Goal: Check status: Check status

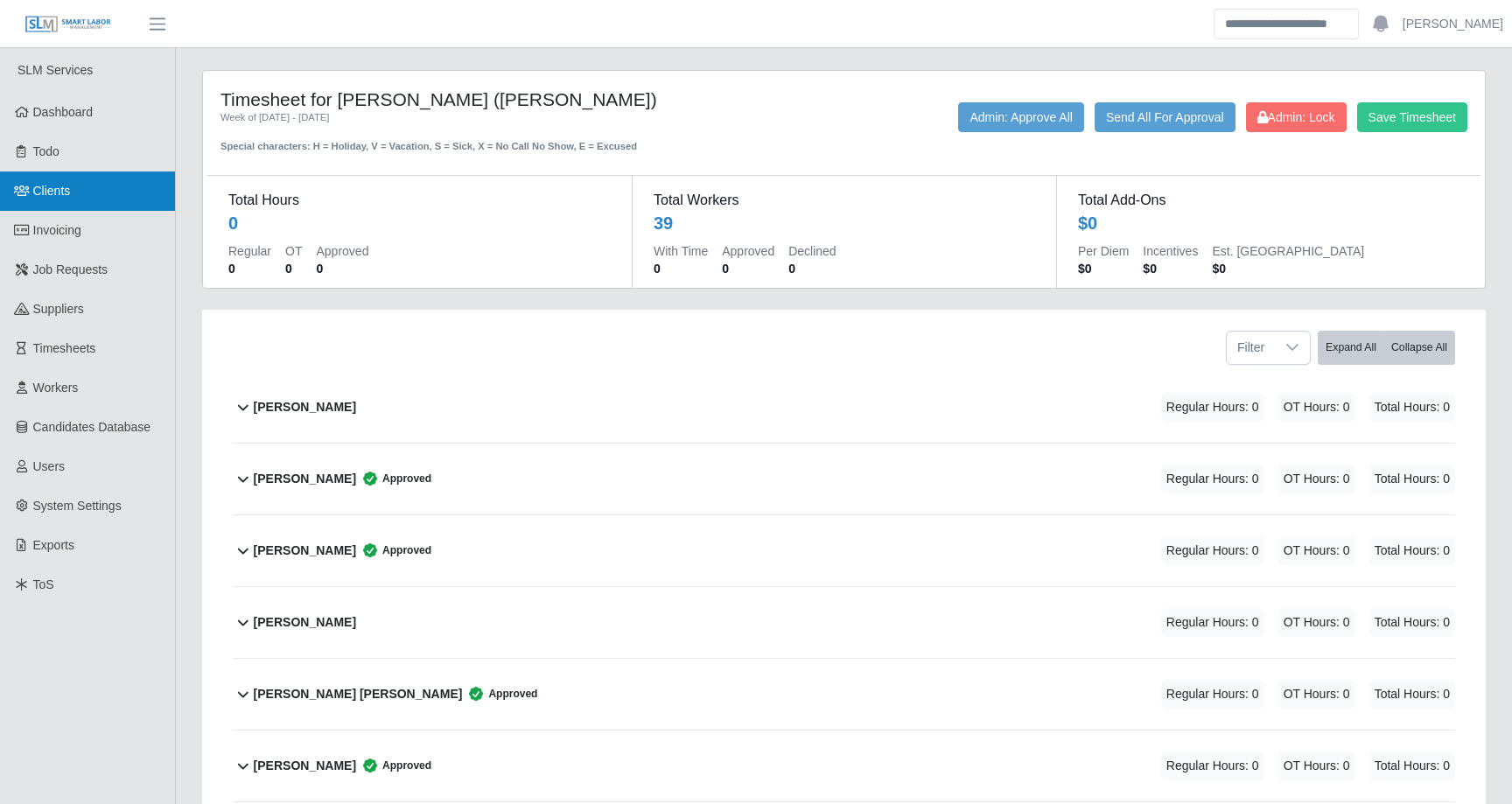
click at [61, 203] on link "Clients" at bounding box center [87, 191] width 175 height 39
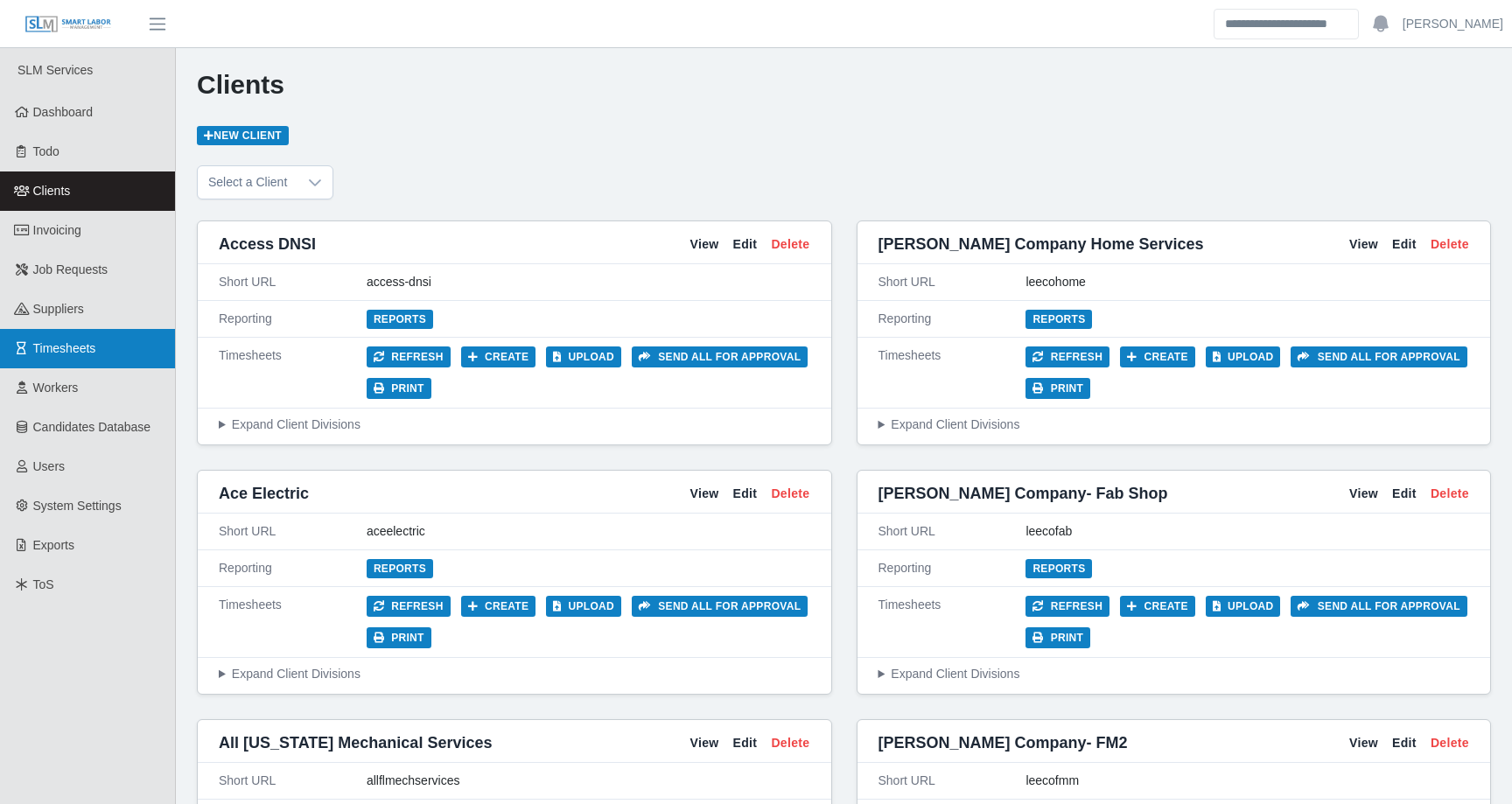
click at [35, 349] on span "Timesheets" at bounding box center [64, 348] width 63 height 14
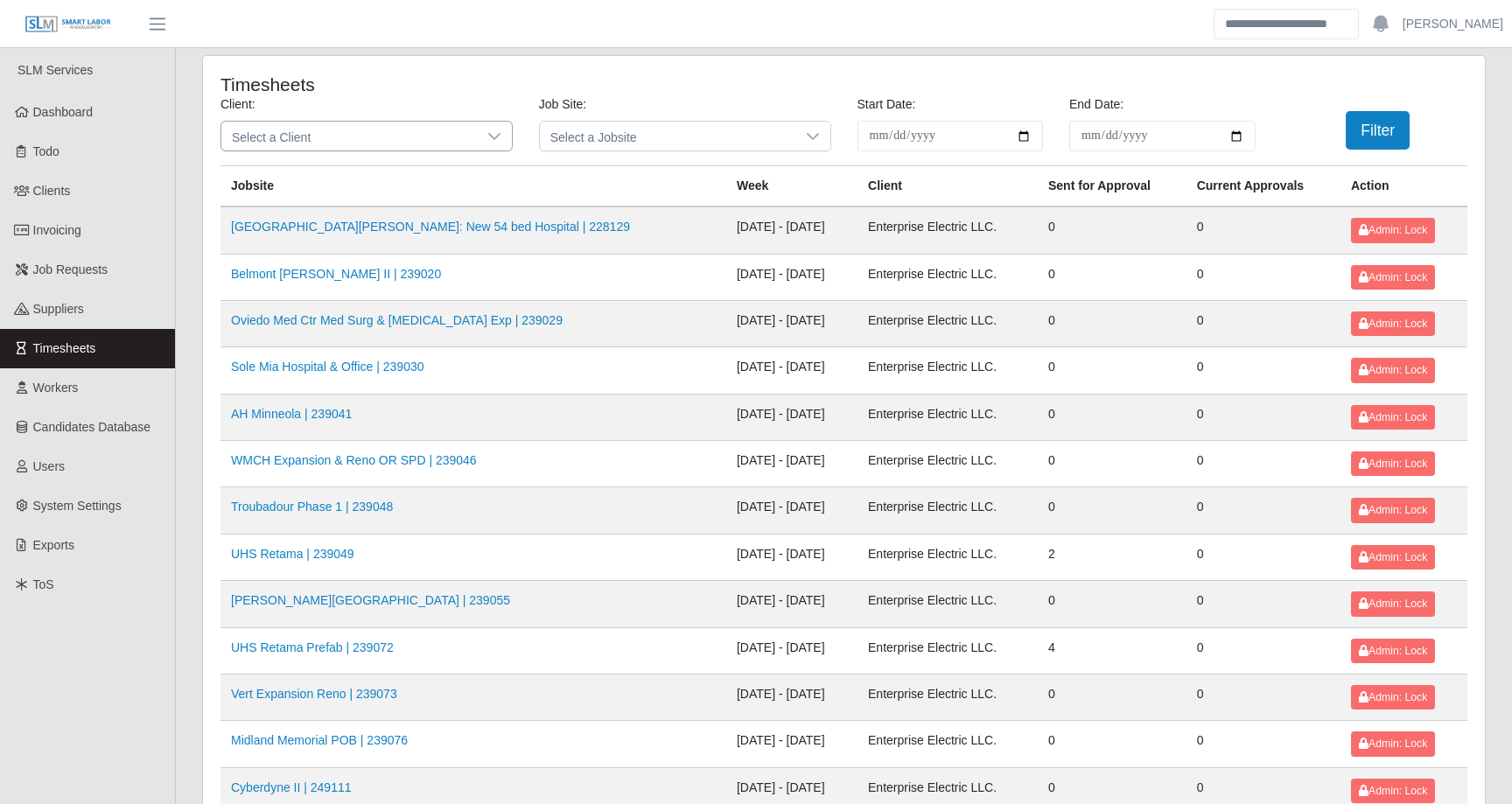
click at [385, 131] on span "Select a Client" at bounding box center [350, 137] width 256 height 29
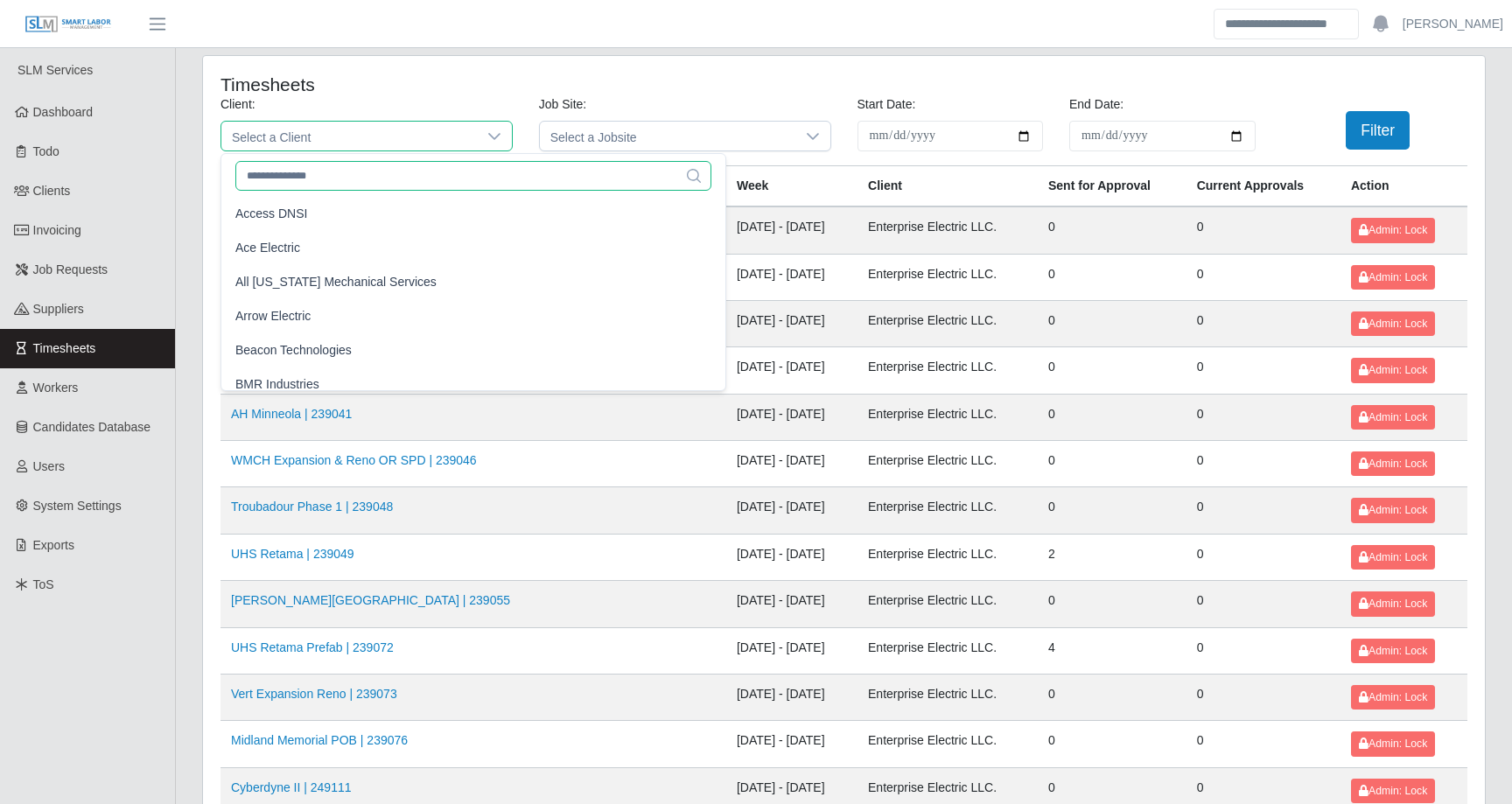
click at [366, 168] on input "text" at bounding box center [473, 176] width 476 height 29
type input "*"
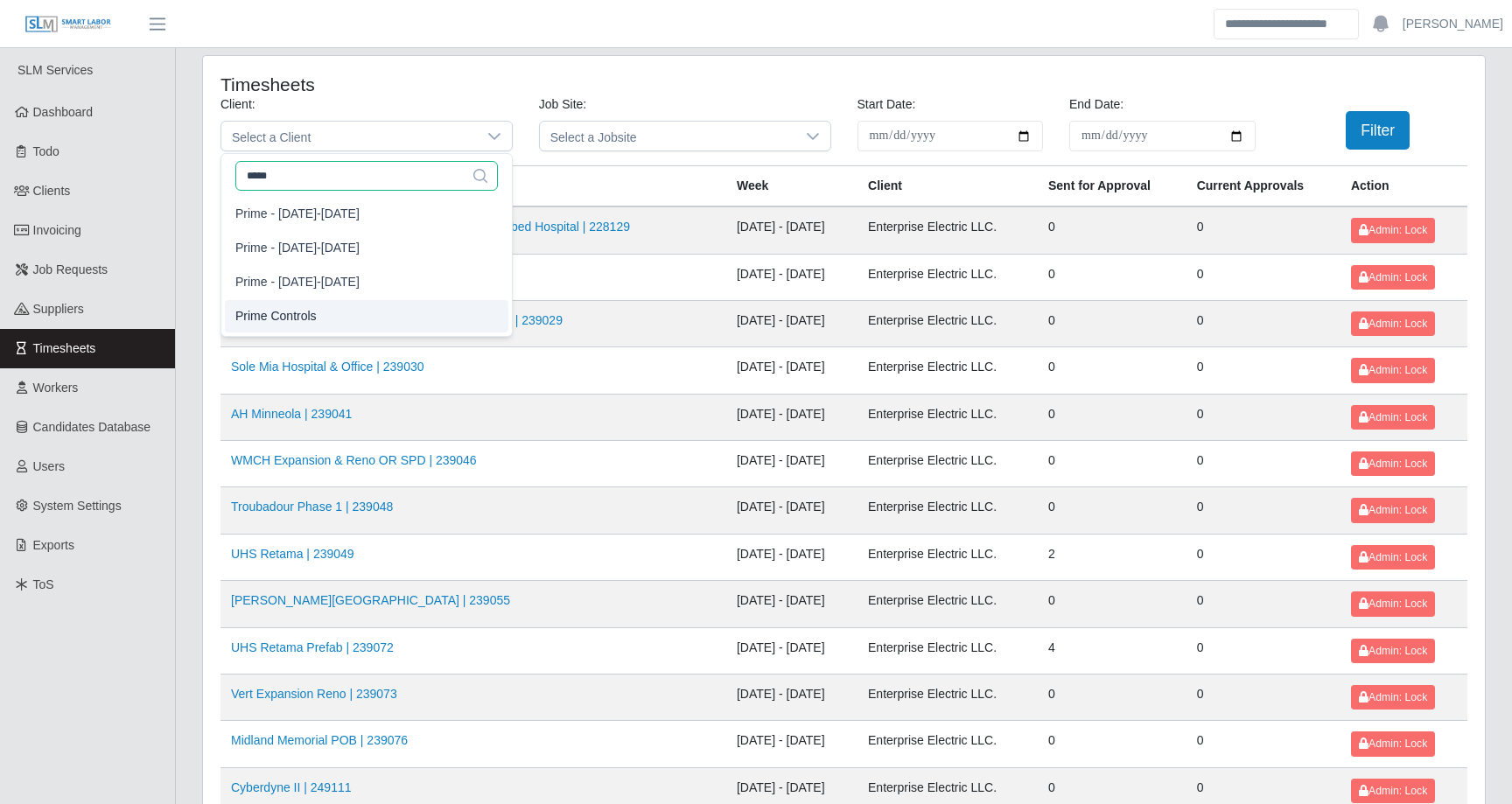
type input "*****"
click at [349, 309] on li "Prime Controls" at bounding box center [366, 316] width 283 height 32
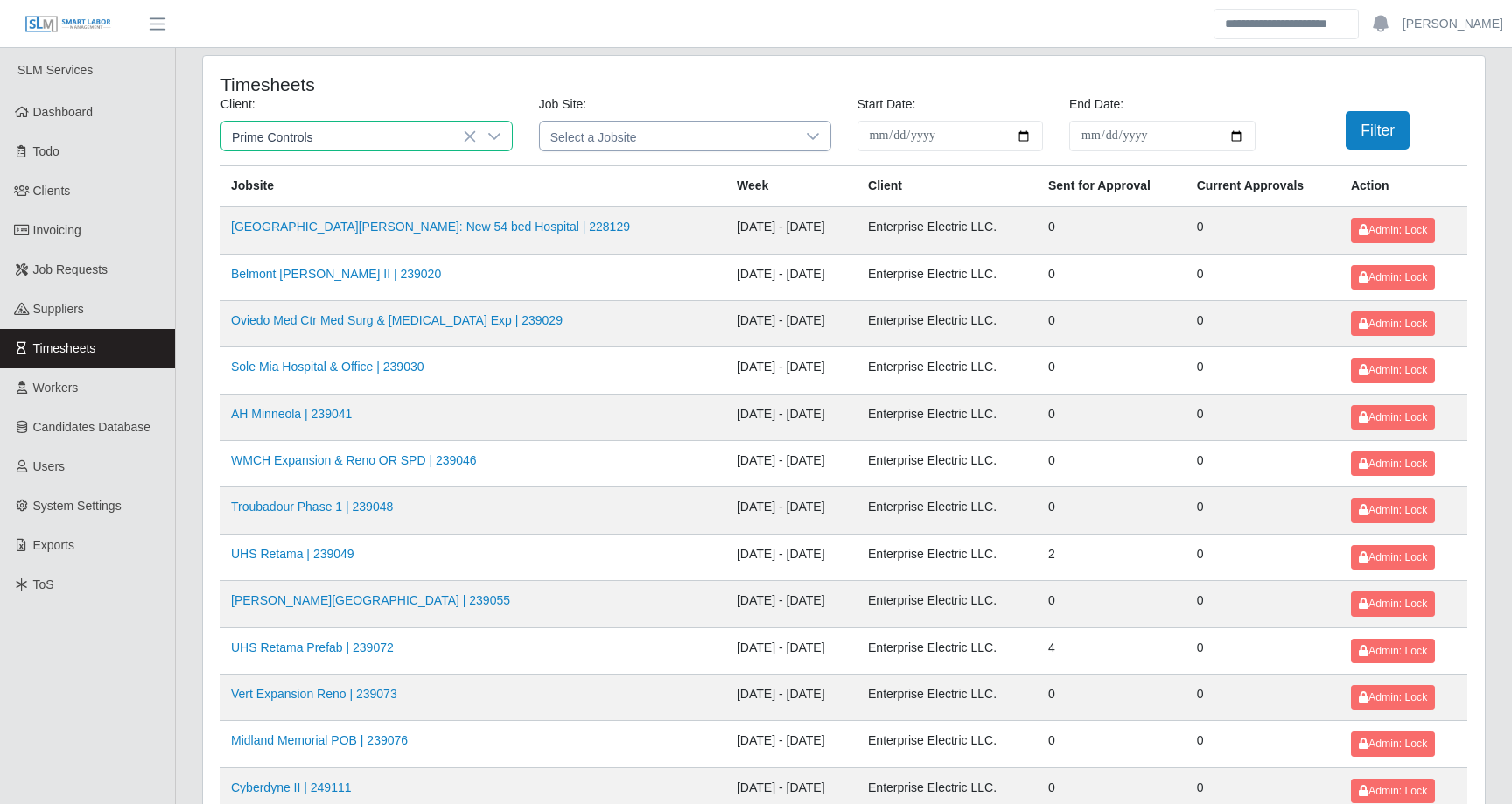
click at [806, 135] on icon at bounding box center [813, 137] width 14 height 14
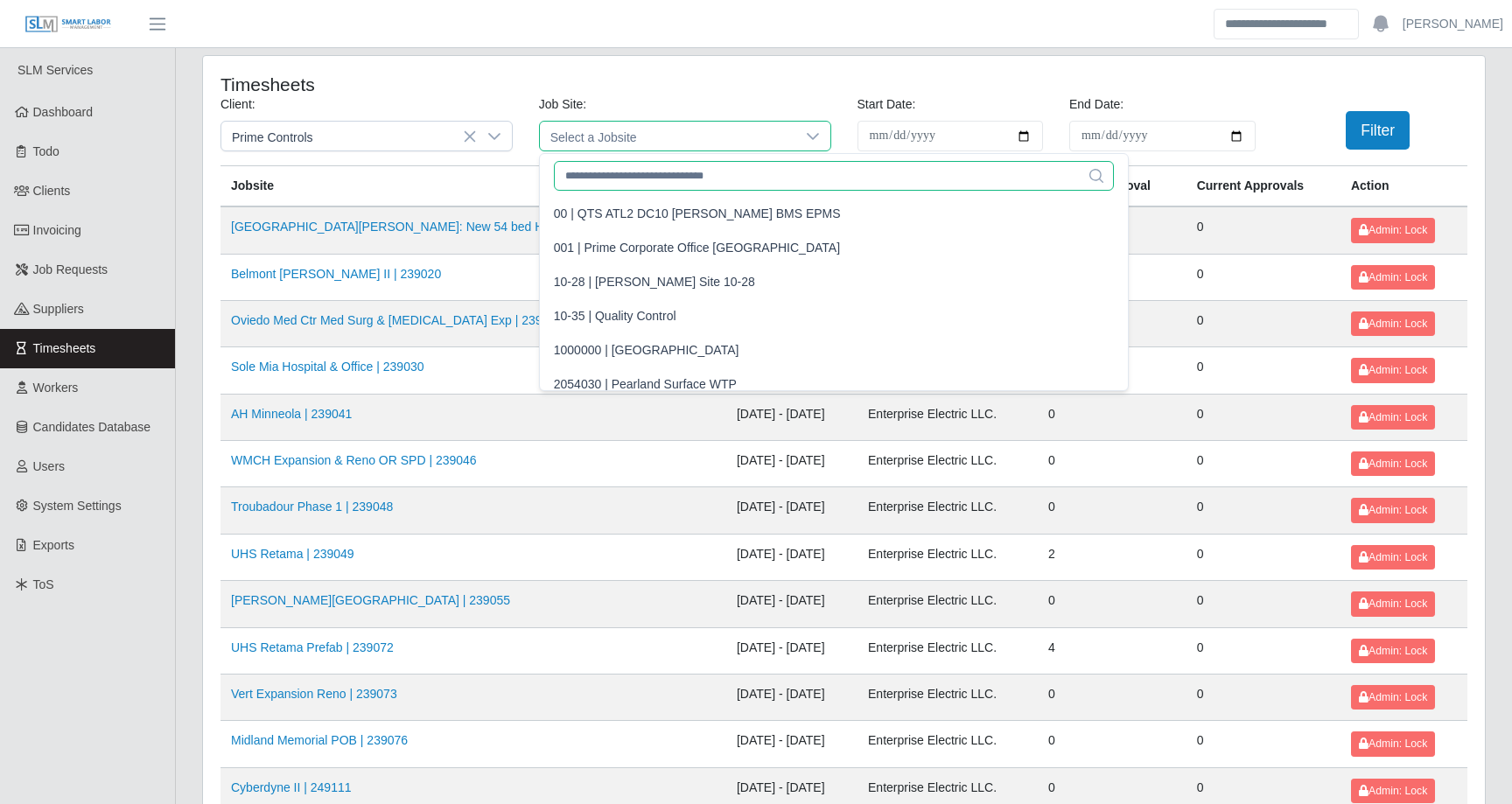
click at [674, 164] on input "text" at bounding box center [833, 176] width 560 height 29
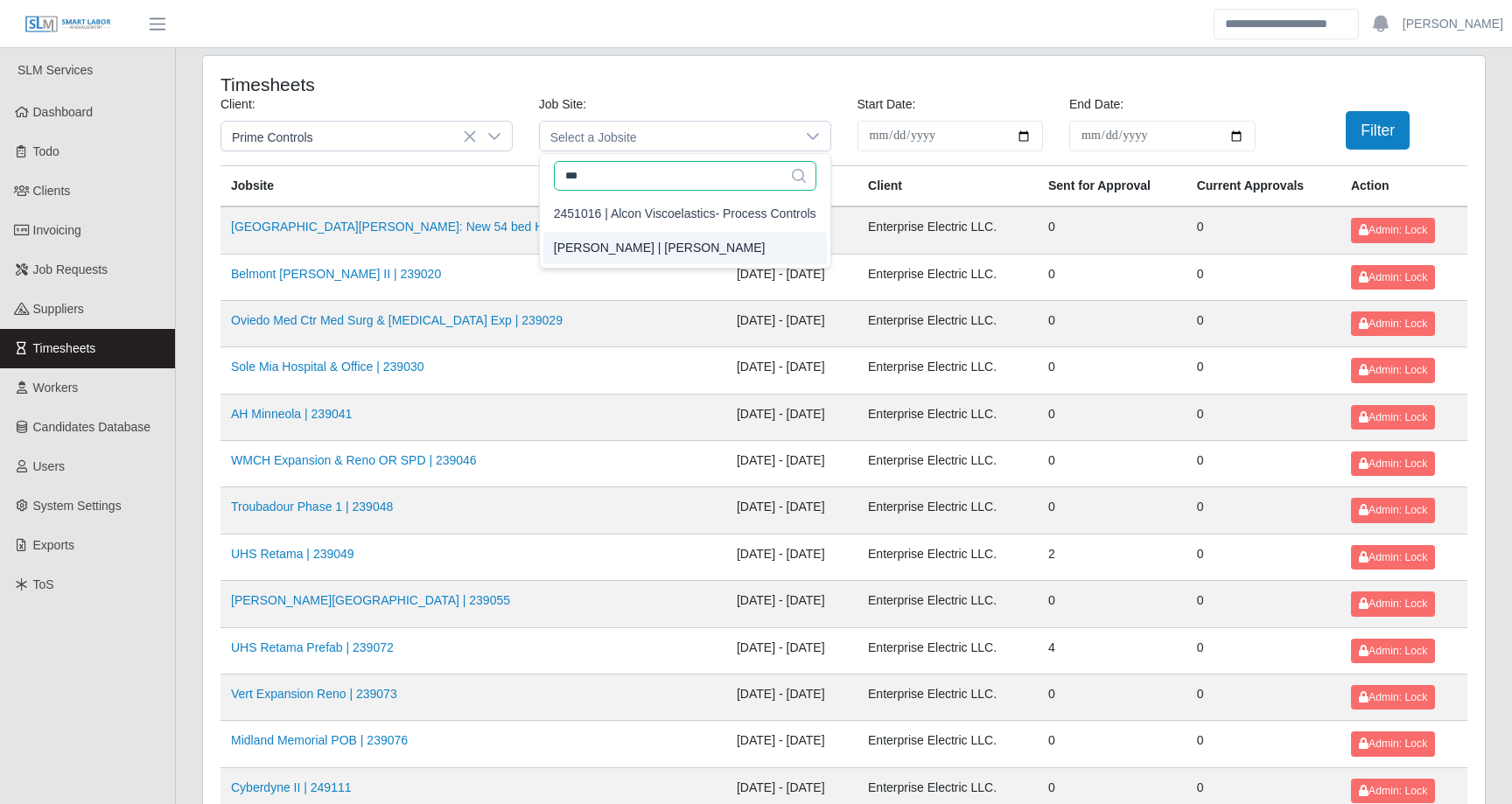
type input "***"
click at [617, 249] on li "COE | COE" at bounding box center [685, 247] width 283 height 32
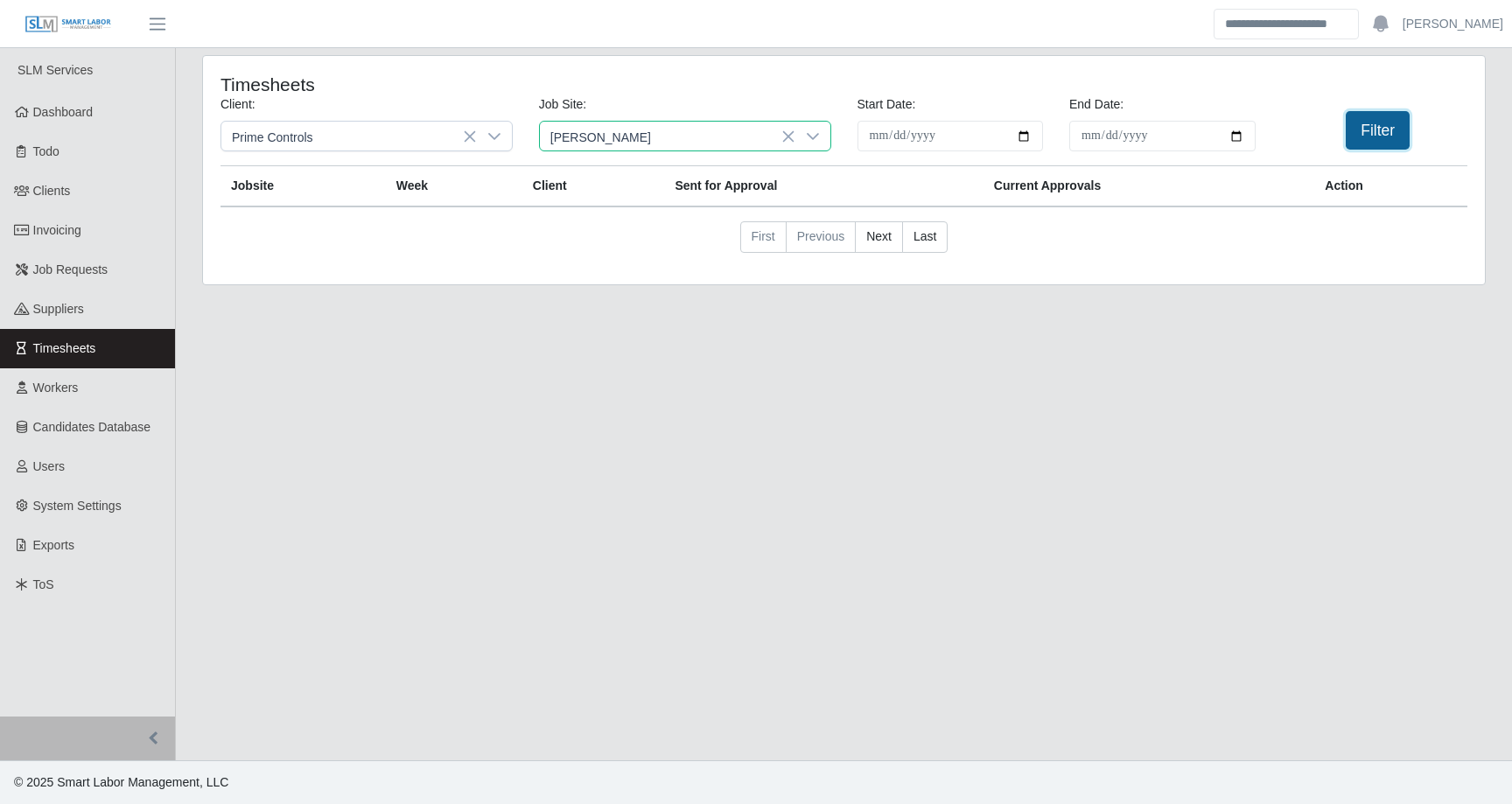
click at [1380, 131] on button "Filter" at bounding box center [1377, 130] width 63 height 38
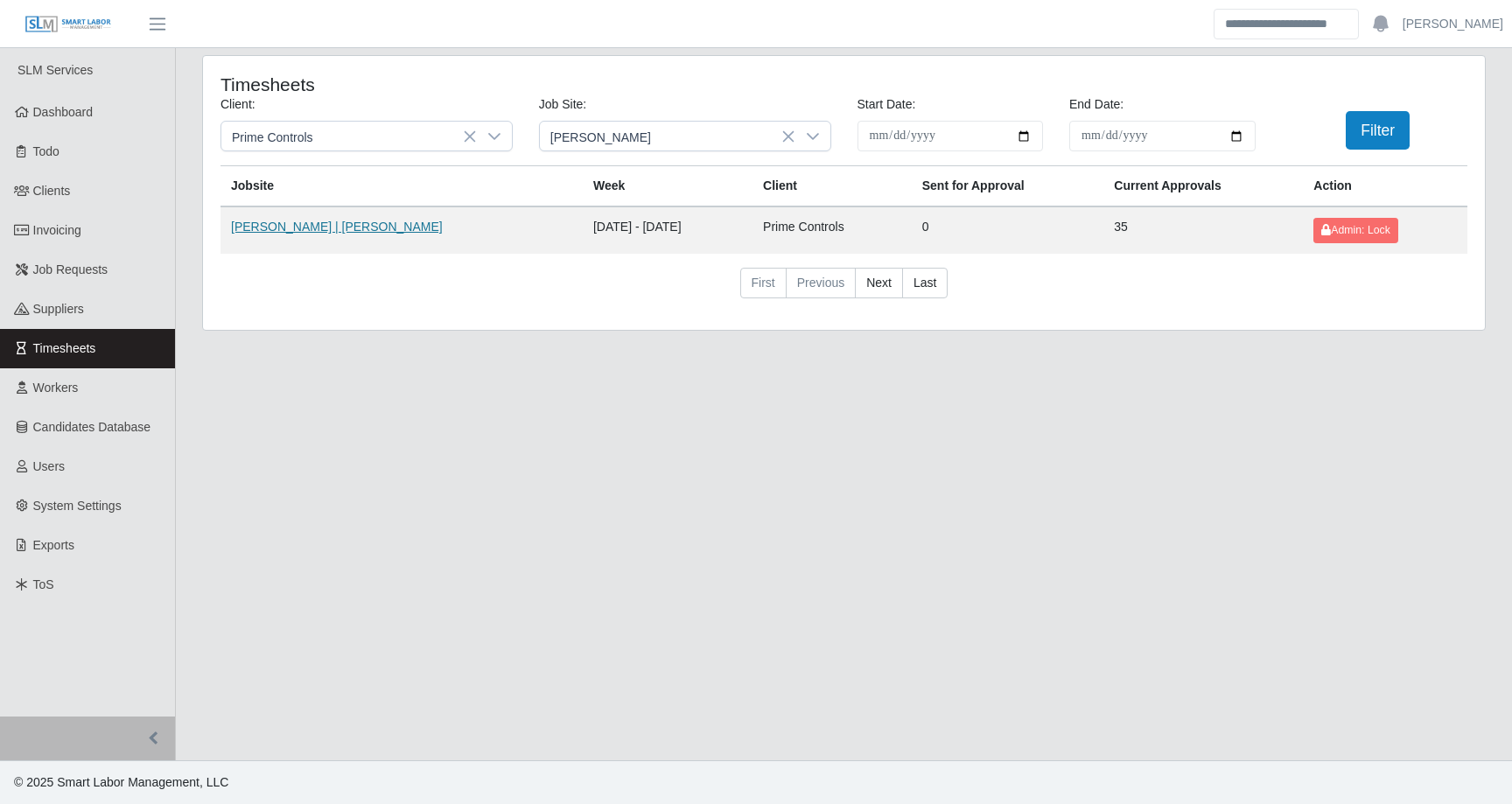
click at [275, 223] on link "COE | COE" at bounding box center [336, 227] width 212 height 14
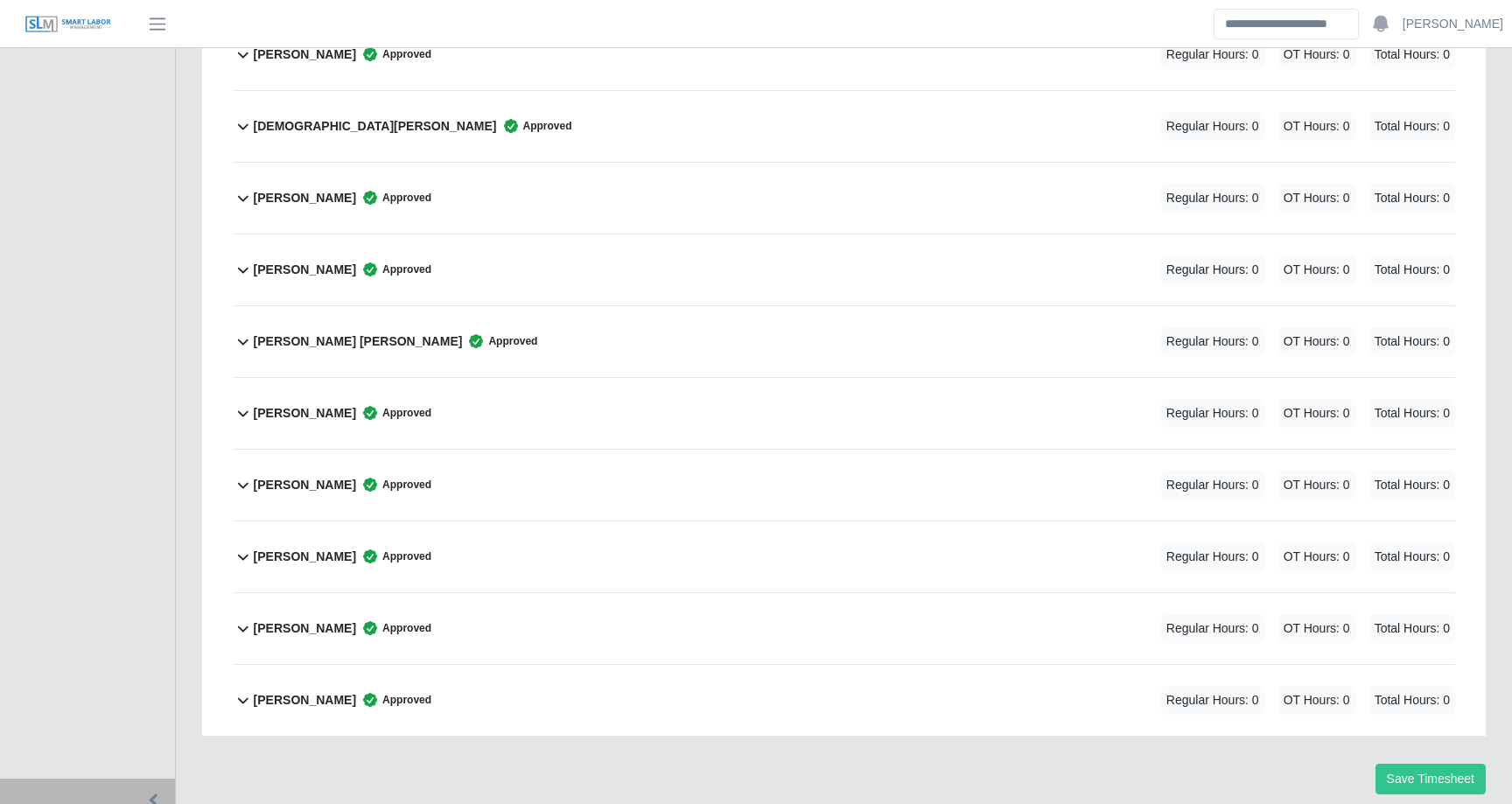
scroll to position [845, 0]
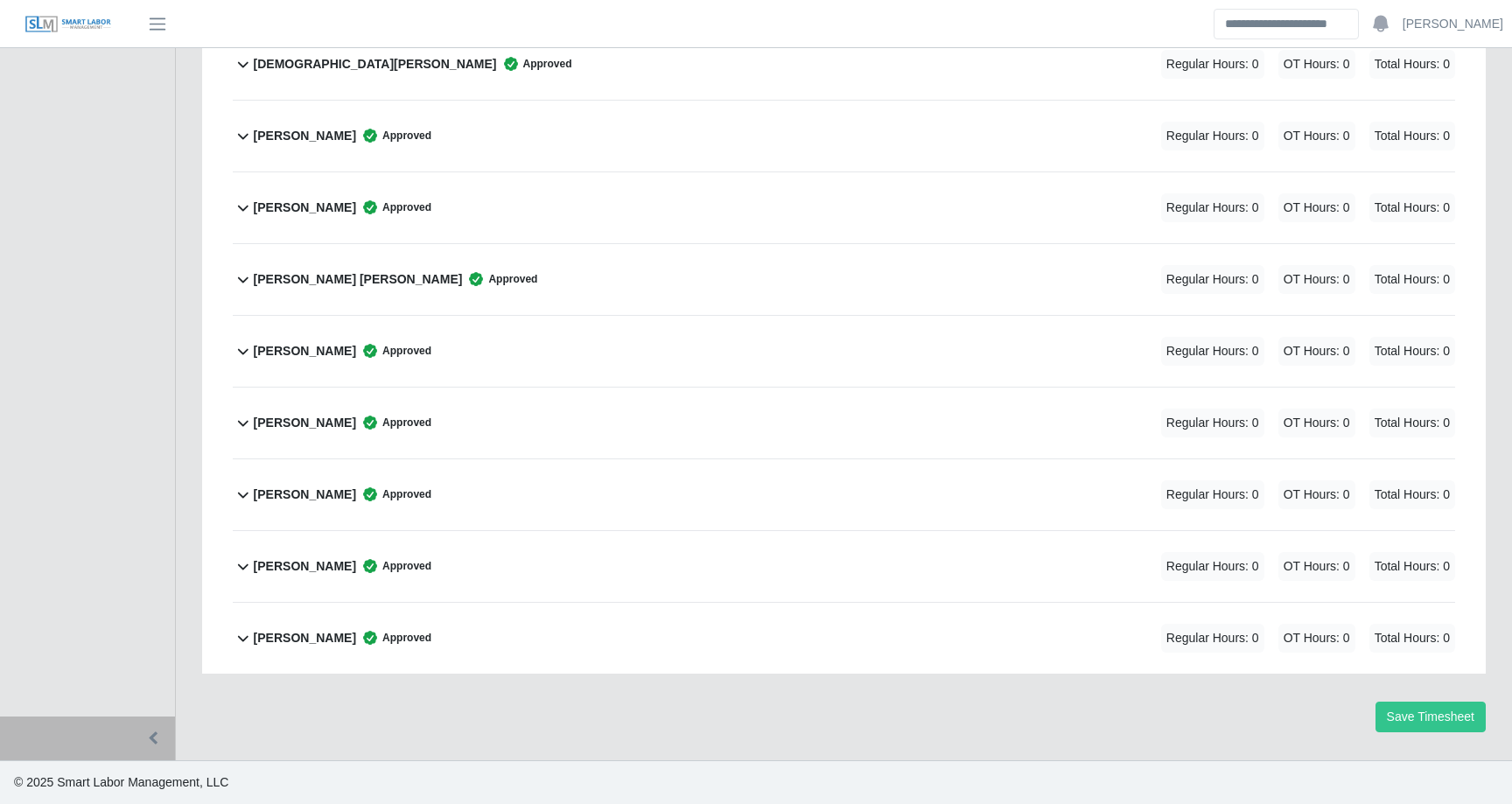
click at [255, 637] on b "William Holmes" at bounding box center [305, 638] width 103 height 19
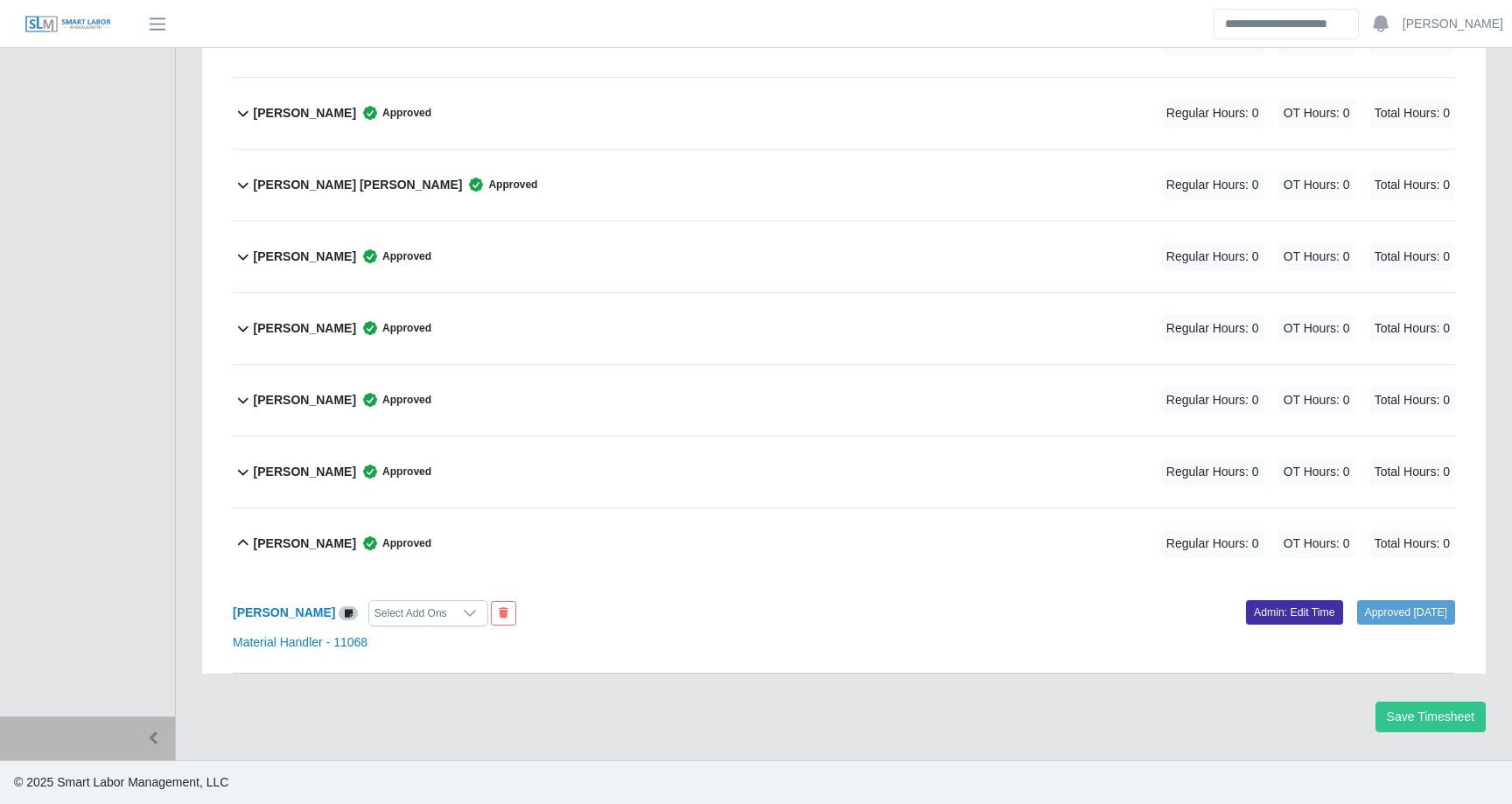
click at [311, 493] on div "Wilis Reyes Guillen Approved Regular Hours: 0 OT Hours: 0 Total Hours: 0" at bounding box center [855, 472] width 1201 height 71
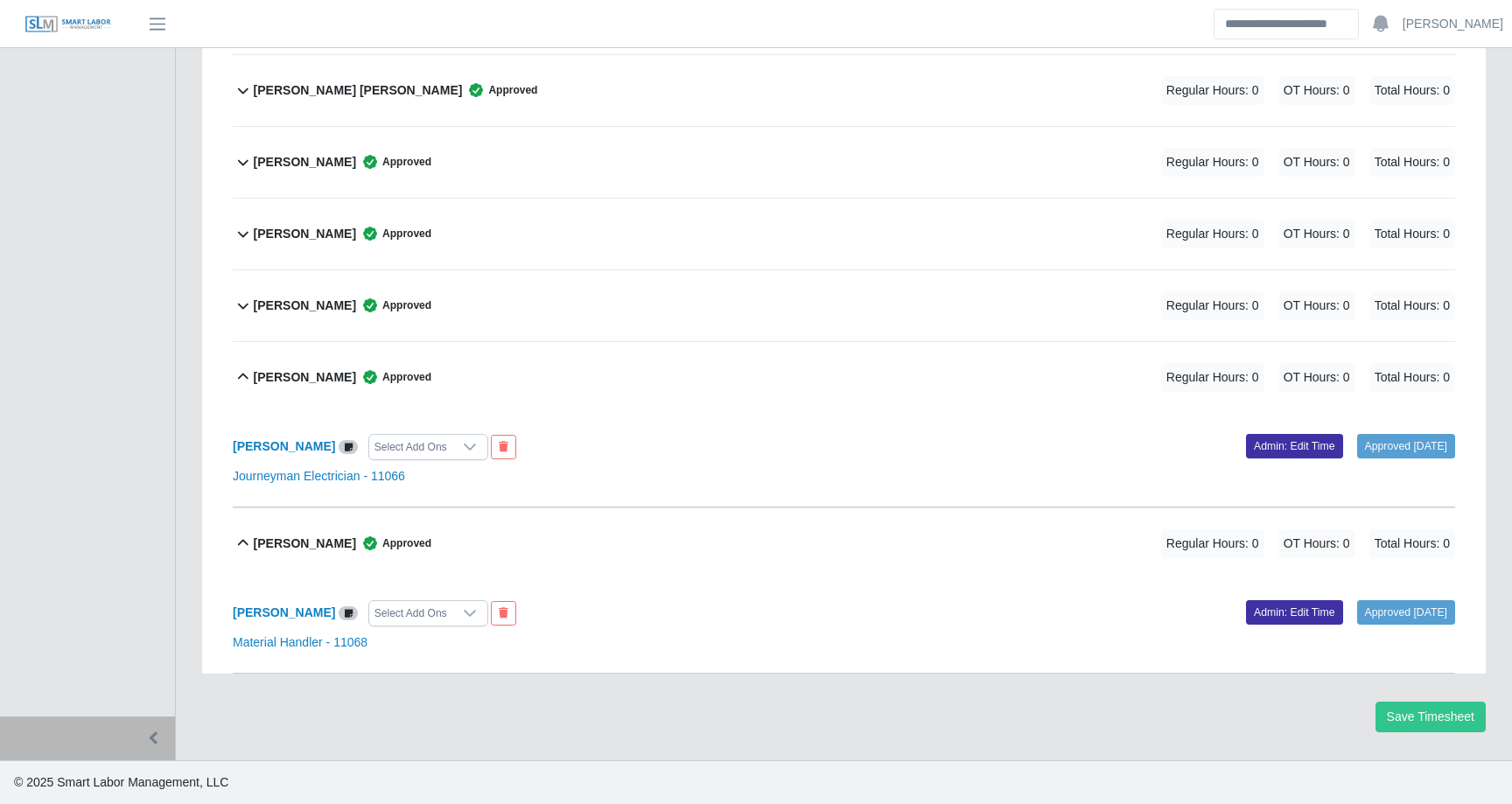
click at [338, 372] on b "Wilis Reyes Guillen" at bounding box center [305, 377] width 103 height 19
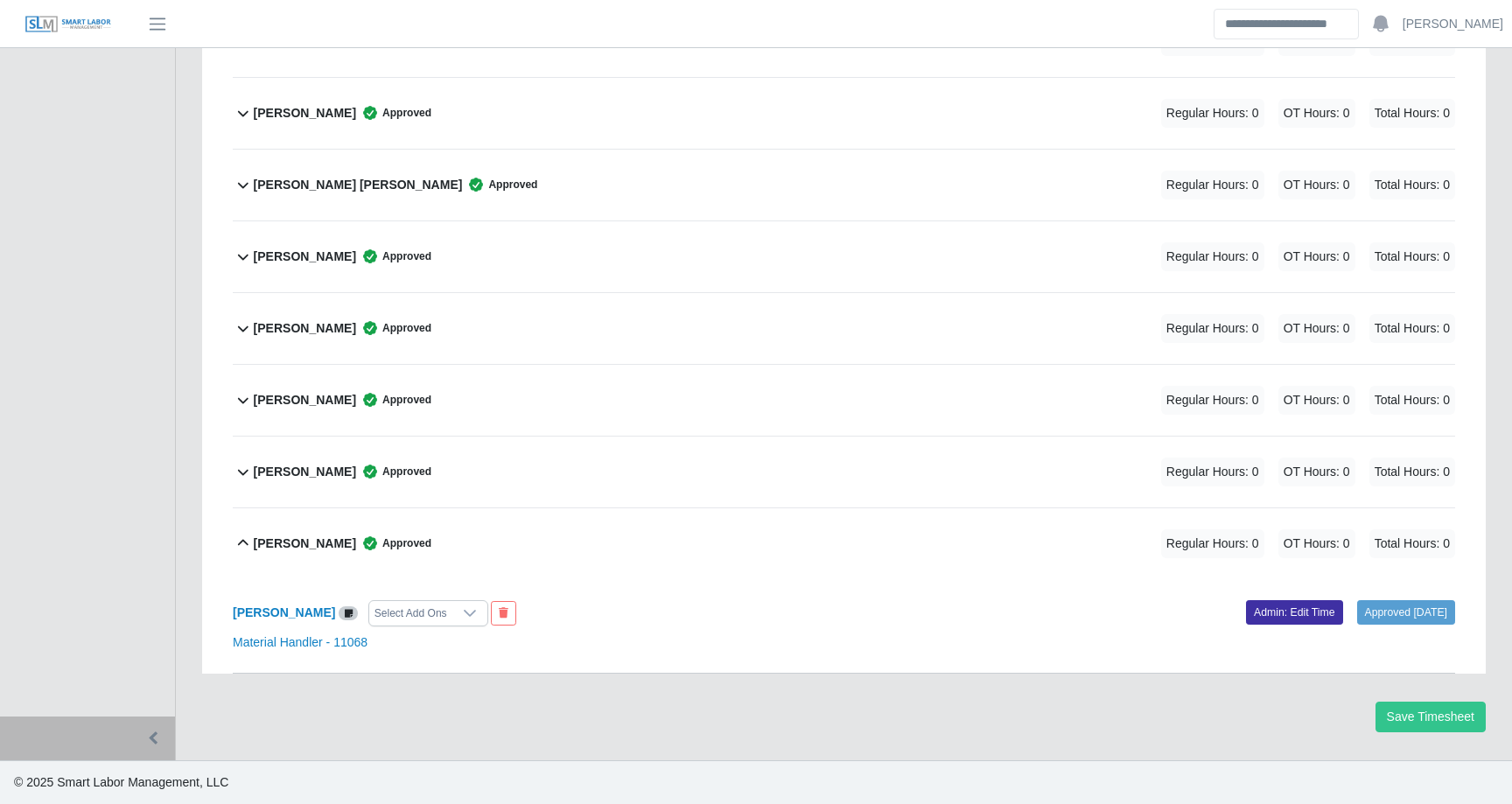
click at [319, 460] on div "Wilis Reyes Guillen Approved" at bounding box center [343, 472] width 178 height 29
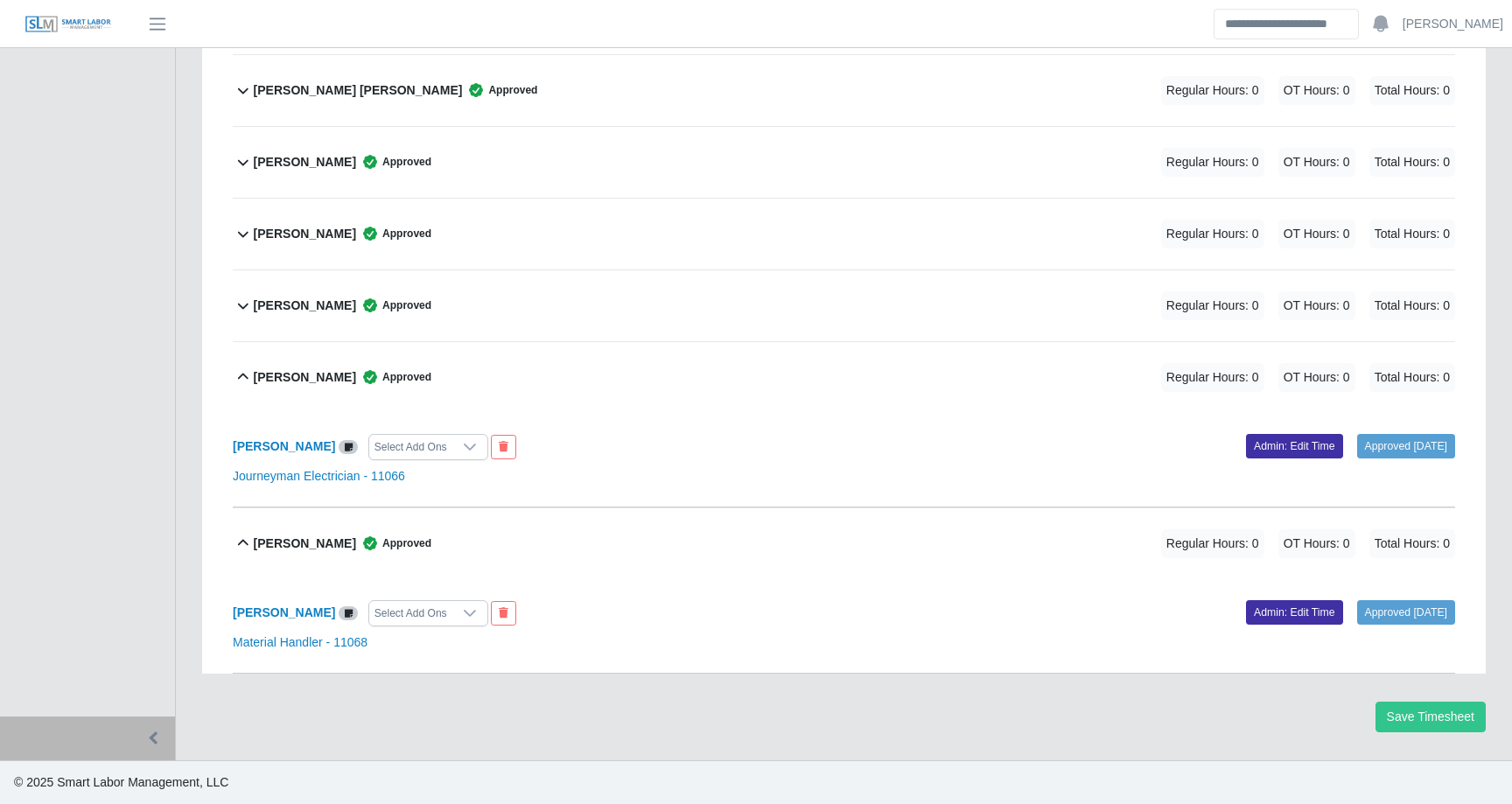
click at [357, 304] on span "Approved" at bounding box center [394, 306] width 75 height 18
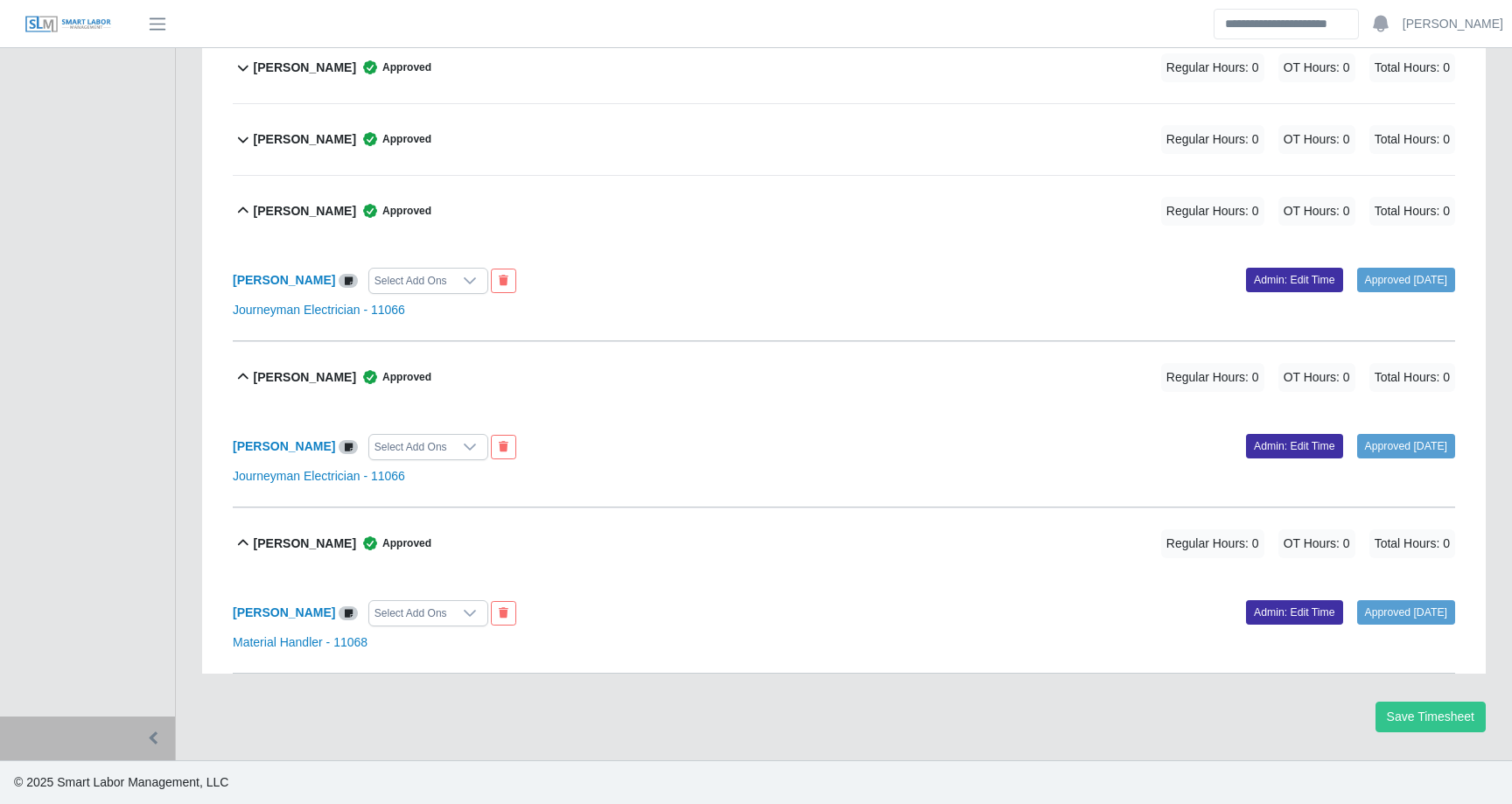
click at [351, 147] on b "Norberto Aramburo" at bounding box center [305, 139] width 103 height 19
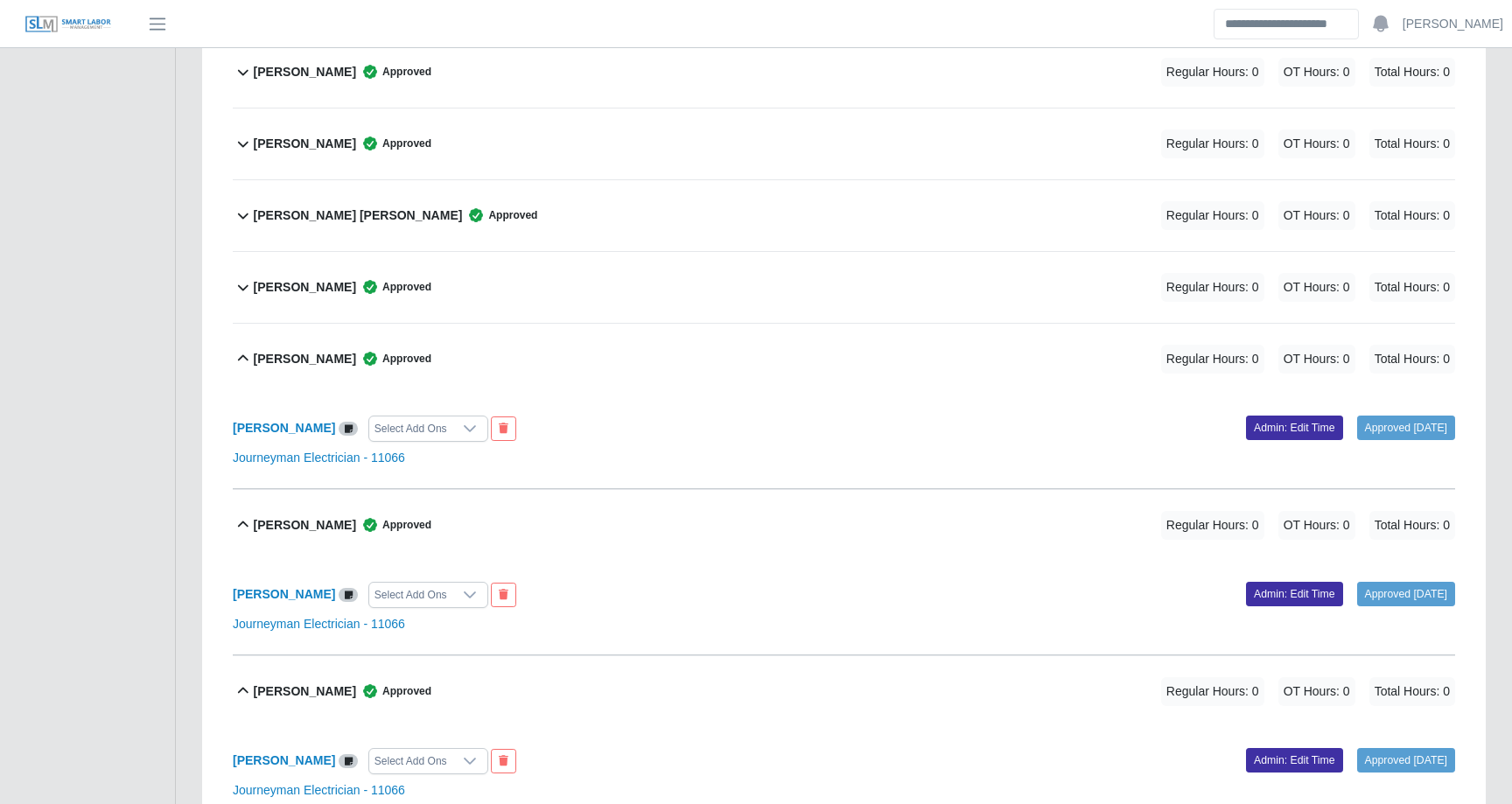
scroll to position [865, 0]
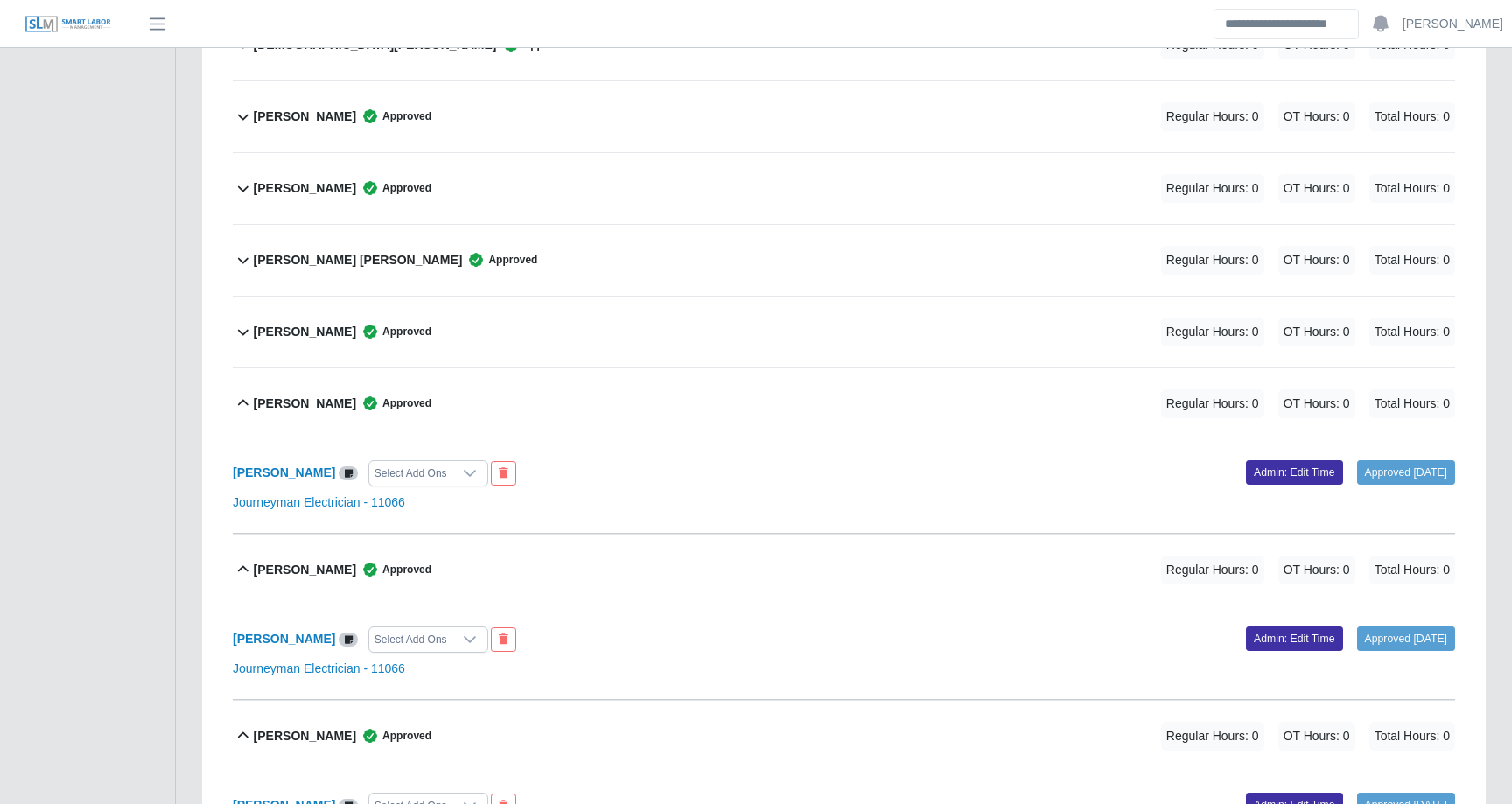
click at [333, 328] on b "Lawrence Darnell Jones" at bounding box center [305, 332] width 103 height 19
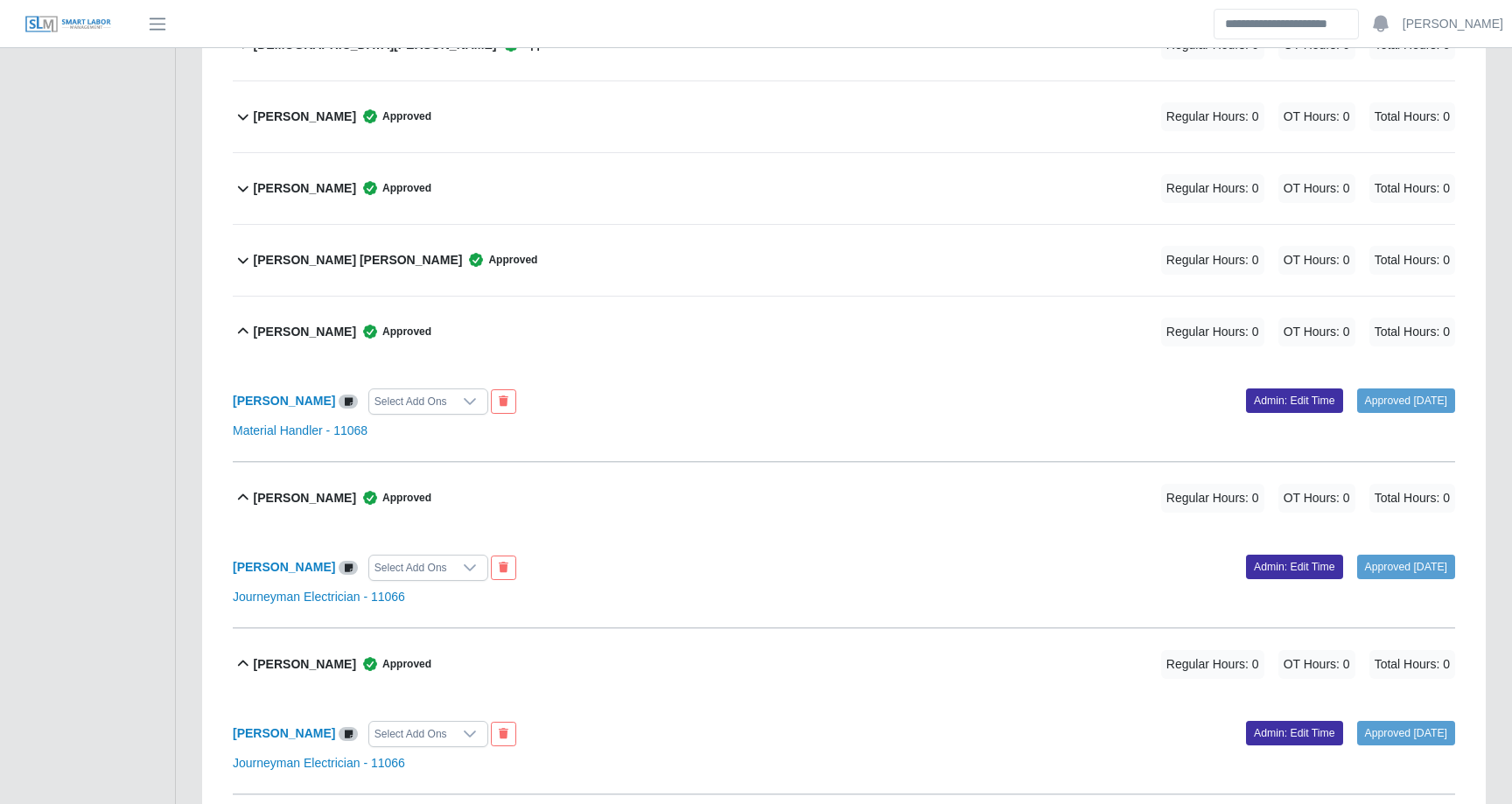
click at [341, 256] on b "Josue Rodriguez Beltran" at bounding box center [358, 260] width 209 height 19
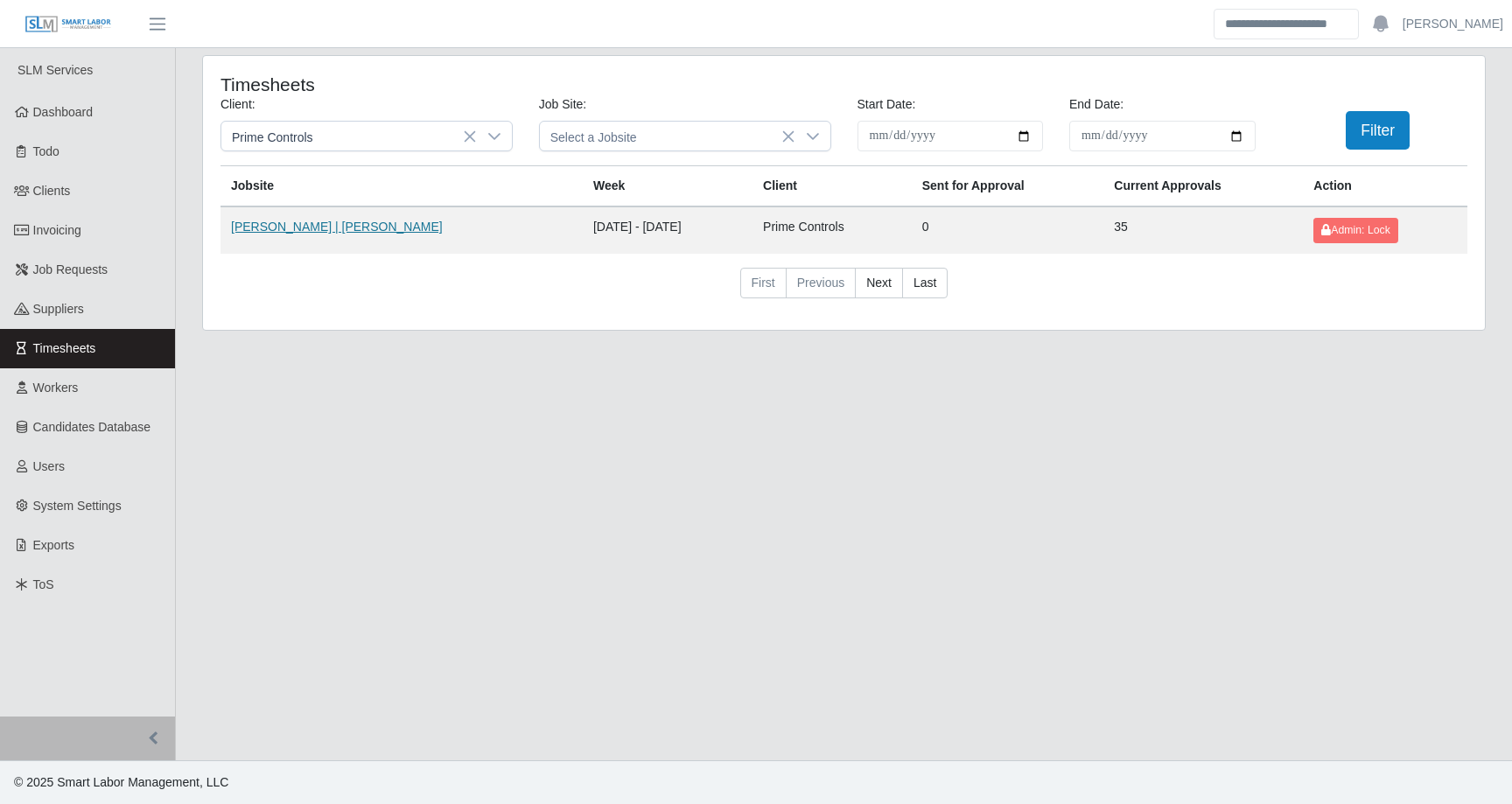
click at [264, 225] on link "COE | COE" at bounding box center [336, 227] width 212 height 14
